Goal: Use online tool/utility: Utilize a website feature to perform a specific function

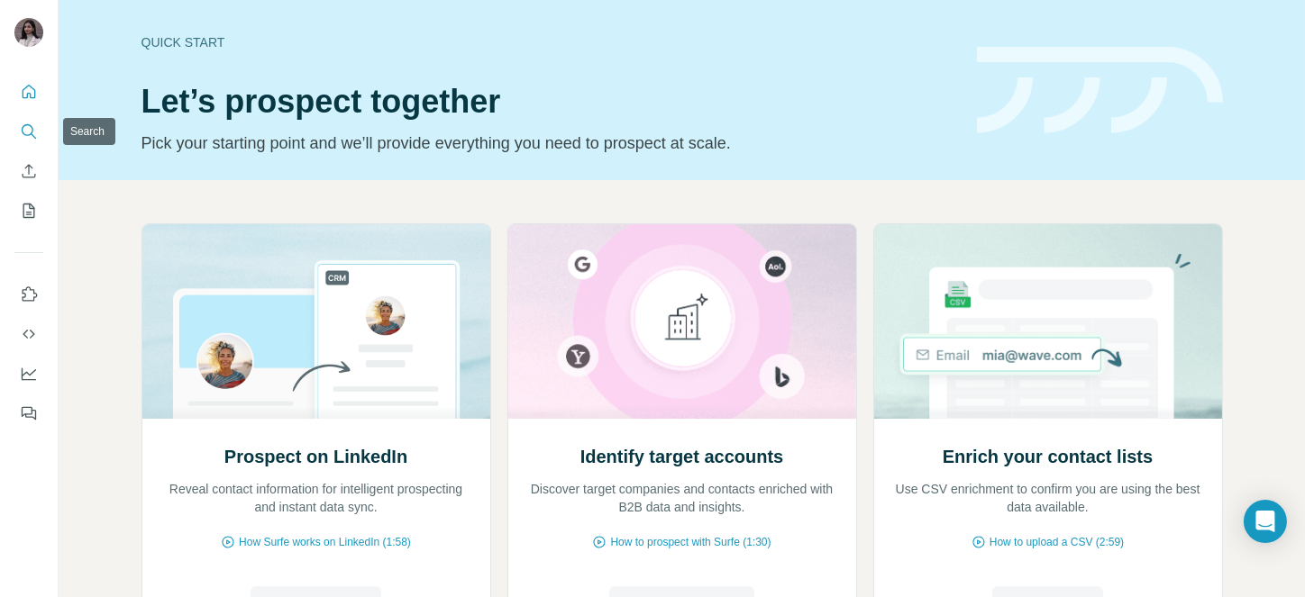
click at [35, 128] on icon "Search" at bounding box center [29, 132] width 18 height 18
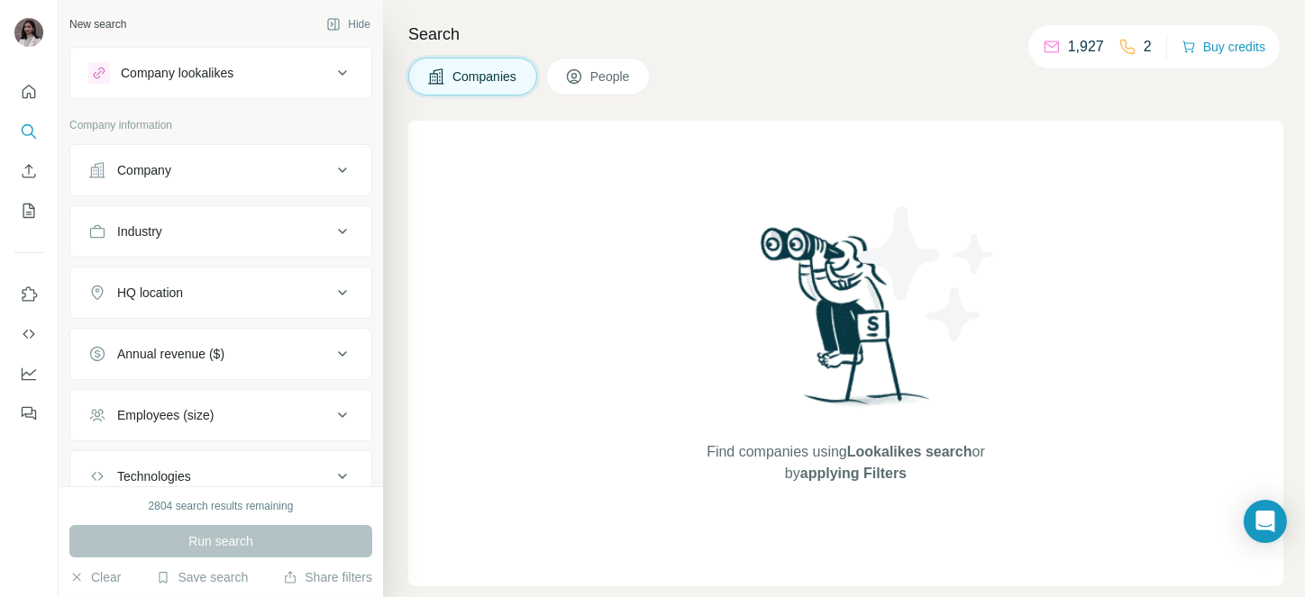
click at [243, 181] on button "Company" at bounding box center [220, 170] width 301 height 43
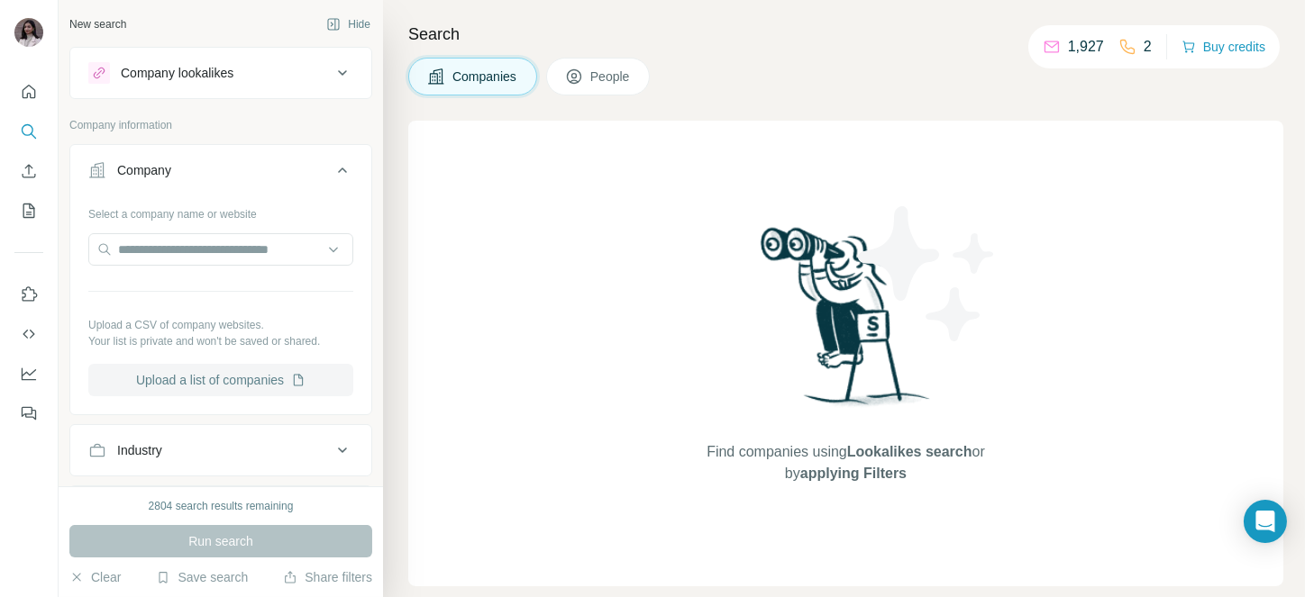
click at [182, 374] on button "Upload a list of companies" at bounding box center [220, 380] width 265 height 32
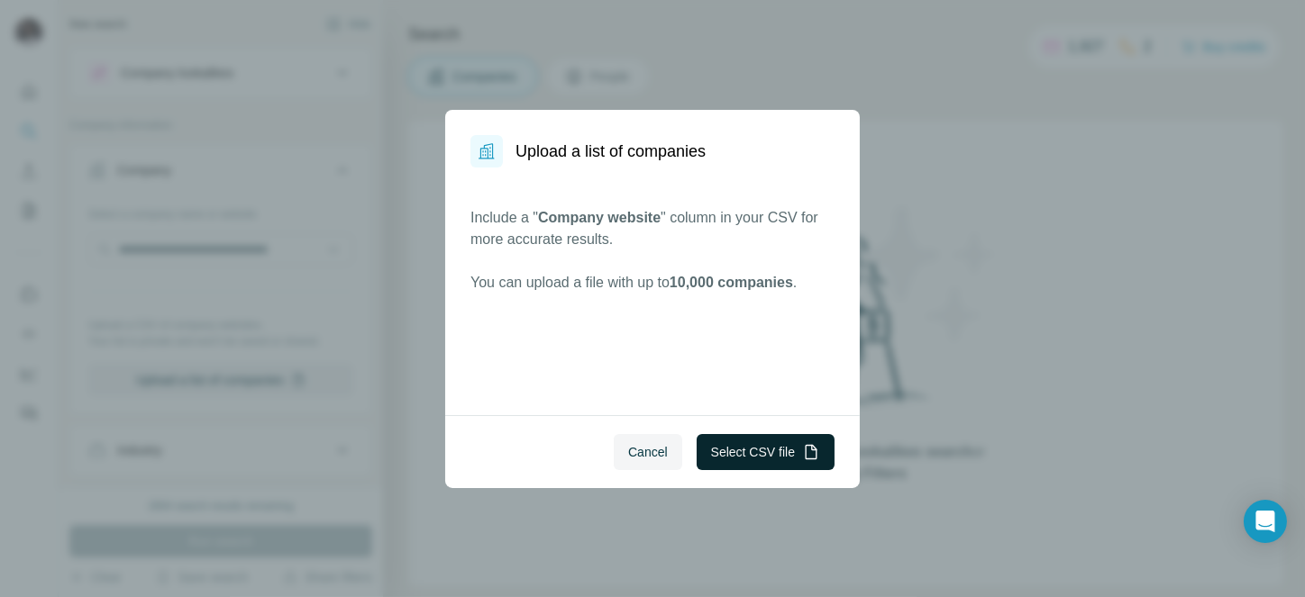
click at [762, 447] on button "Select CSV file" at bounding box center [765, 452] width 138 height 36
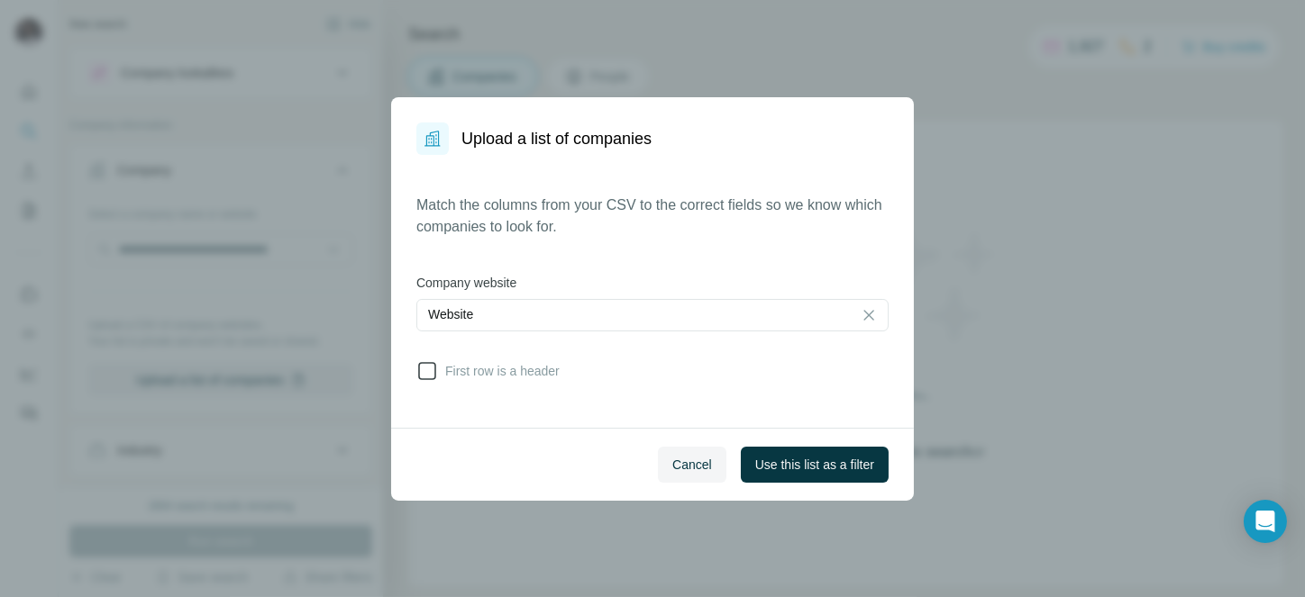
click at [450, 372] on span "First row is a header" at bounding box center [499, 371] width 122 height 18
click at [830, 463] on span "Use this list as a filter" at bounding box center [814, 465] width 119 height 18
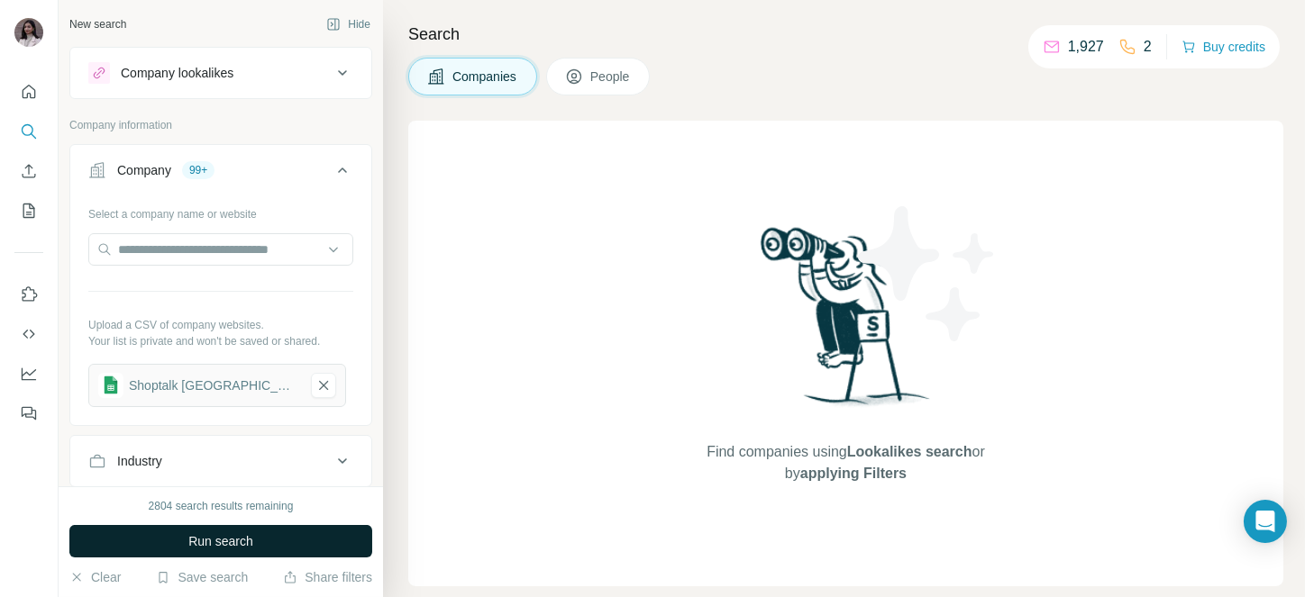
click at [224, 535] on span "Run search" at bounding box center [220, 541] width 65 height 18
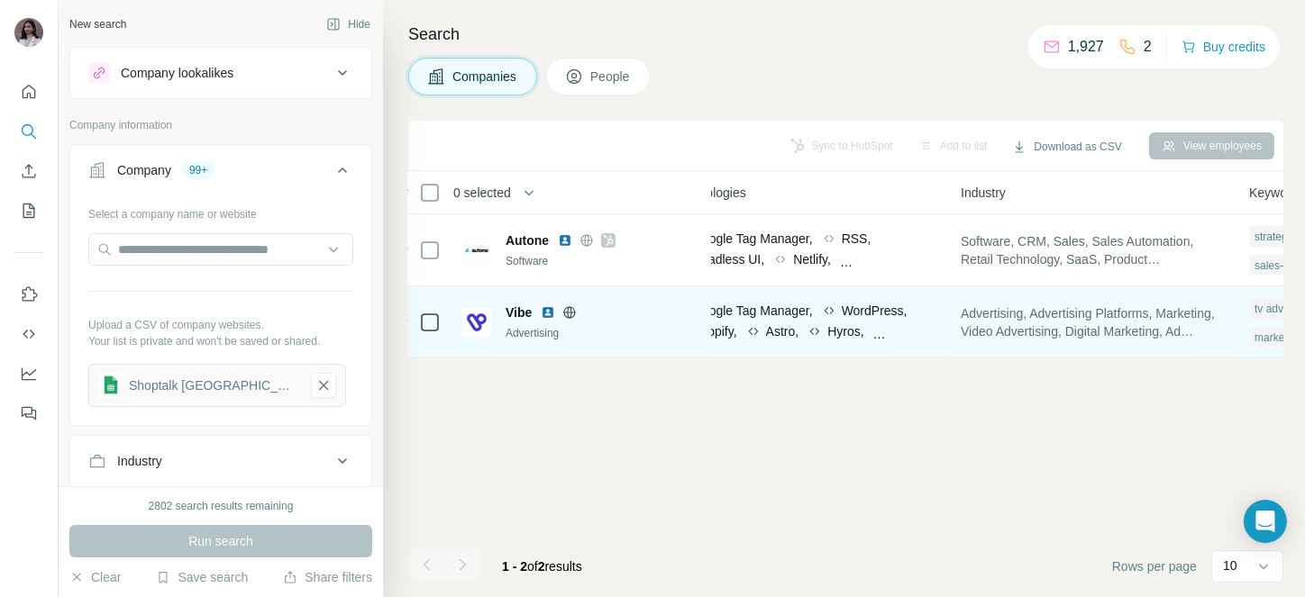
scroll to position [0, 1056]
